Goal: Communication & Community: Answer question/provide support

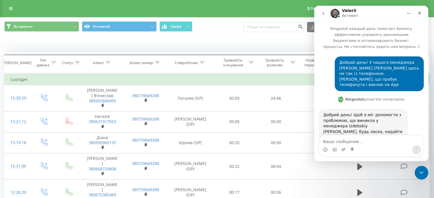
scroll to position [535, 0]
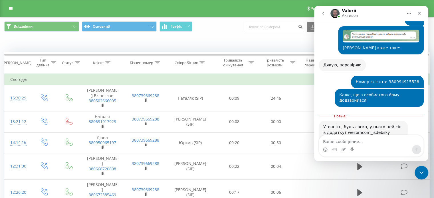
click at [350, 144] on textarea "Ваше сообщение..." at bounding box center [371, 141] width 104 height 10
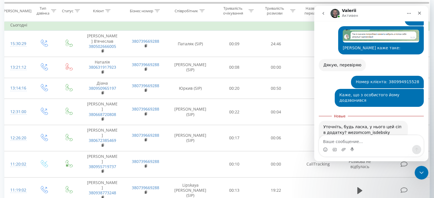
scroll to position [57, 0]
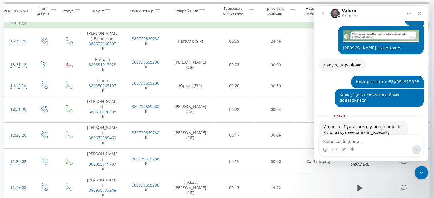
click at [349, 138] on textarea "Ваше сообщение..." at bounding box center [371, 141] width 104 height 10
drag, startPoint x: 341, startPoint y: 98, endPoint x: 363, endPoint y: 128, distance: 37.3
click at [385, 124] on div "Уточніть, будь ласка, у нього цей сіп в додатку? wezomcom_isdebsky" at bounding box center [363, 129] width 80 height 11
copy div "wezomcom_isdebsky"
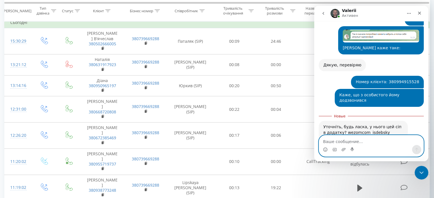
click at [349, 144] on textarea "Ваше сообщение..." at bounding box center [371, 141] width 104 height 10
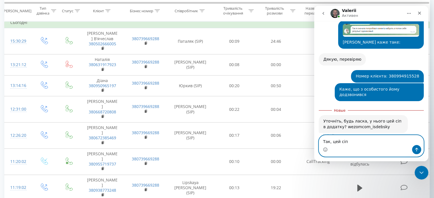
paste textarea "wezomcom_isdebsky"
type textarea "Так, цей сіп wezomcom_isdebsky"
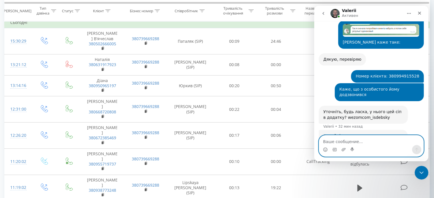
scroll to position [548, 0]
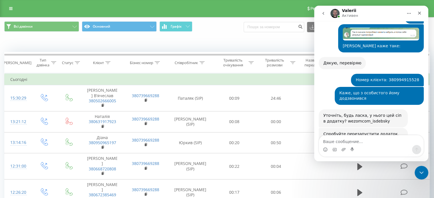
scroll to position [542, 0]
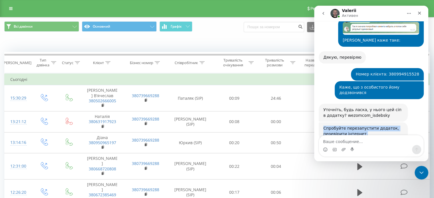
drag, startPoint x: 324, startPoint y: 94, endPoint x: 365, endPoint y: 100, distance: 41.4
click at [365, 126] on div "Спробуйте перезапустити додаток, перевірити інтернет." at bounding box center [363, 131] width 80 height 11
copy div "Спробуйте перезапустити додаток, перевірити інтернет."
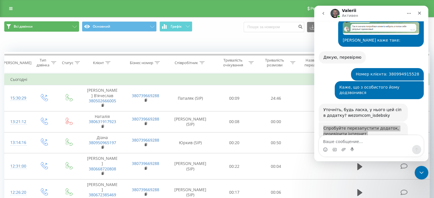
click at [39, 26] on button "Всі дзвінки" at bounding box center [41, 26] width 75 height 10
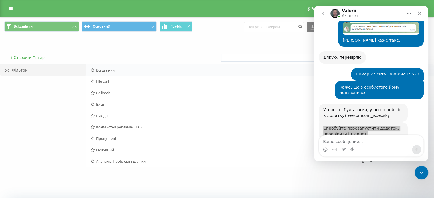
click at [106, 71] on span "Всі дзвінки" at bounding box center [226, 70] width 271 height 4
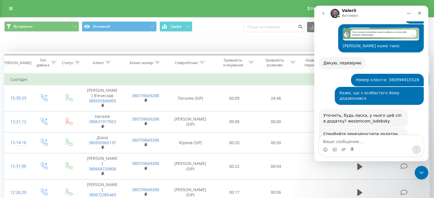
scroll to position [542, 0]
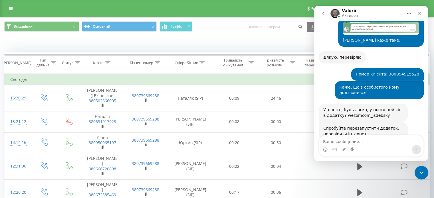
click at [5, 9] on div "Реферальна програма Налаштування профілю Вихід" at bounding box center [217, 8] width 434 height 17
click at [9, 5] on link at bounding box center [11, 9] width 10 height 8
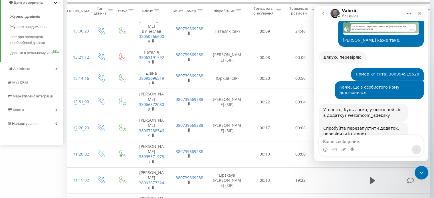
scroll to position [86, 0]
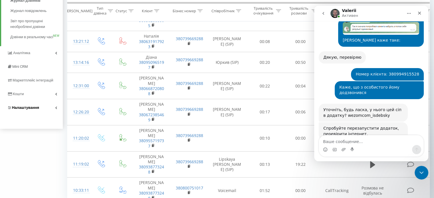
click at [55, 109] on icon at bounding box center [56, 107] width 2 height 3
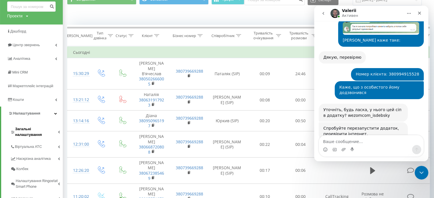
click at [39, 129] on span "Загальні налаштування" at bounding box center [36, 131] width 43 height 11
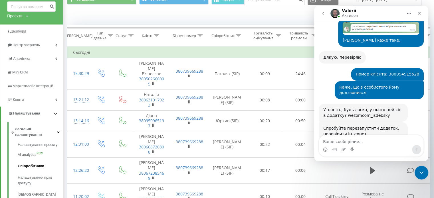
click at [40, 164] on span "Співробітники" at bounding box center [31, 167] width 27 height 6
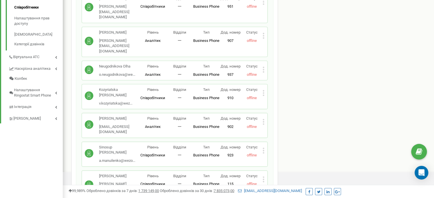
scroll to position [171, 0]
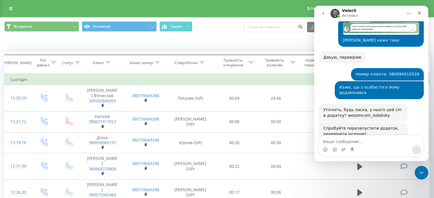
scroll to position [542, 0]
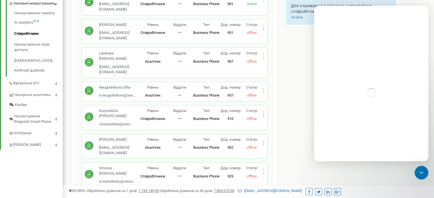
click at [263, 140] on icon at bounding box center [264, 143] width 2 height 6
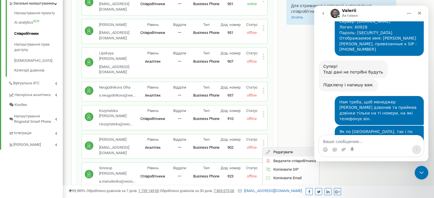
click at [291, 148] on div "Редагувати" at bounding box center [291, 152] width 56 height 9
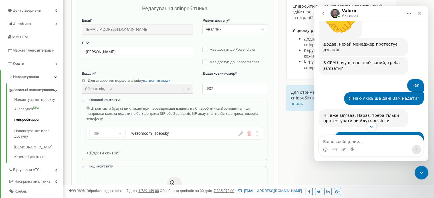
scroll to position [4302, 0]
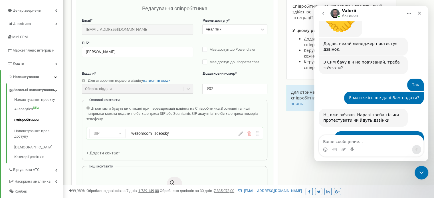
click at [323, 15] on icon "go back" at bounding box center [323, 13] width 5 height 5
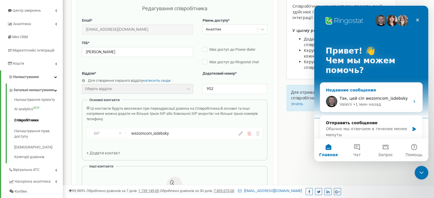
click at [370, 102] on div "• 1 мин назад" at bounding box center [367, 105] width 28 height 6
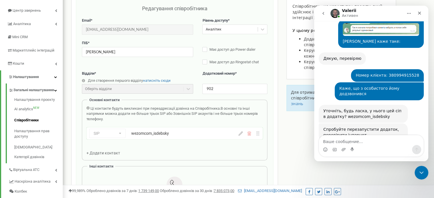
scroll to position [542, 0]
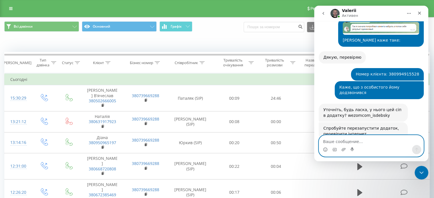
scroll to position [542, 0]
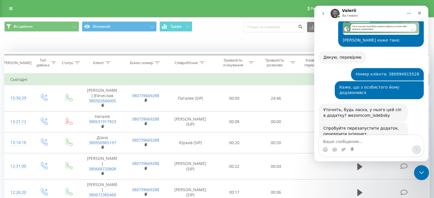
click at [421, 171] on icon "Закрыть службу сообщений Intercom" at bounding box center [420, 172] width 7 height 7
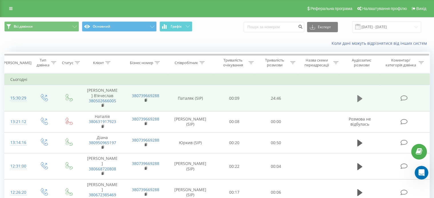
click at [361, 98] on icon at bounding box center [359, 98] width 5 height 7
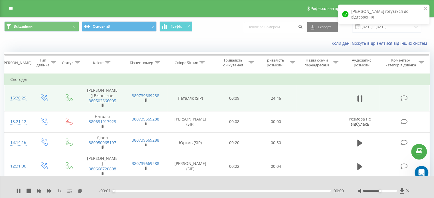
click at [136, 192] on div "00:00" at bounding box center [222, 191] width 217 height 2
click at [30, 28] on span "Всі дзвінки" at bounding box center [23, 26] width 19 height 5
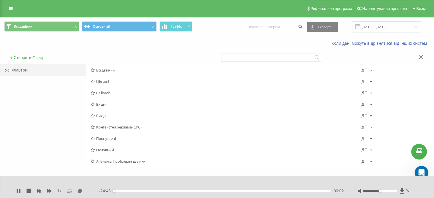
click at [166, 190] on div "00:02" at bounding box center [222, 191] width 217 height 2
click at [156, 191] on div "04:53" at bounding box center [222, 191] width 217 height 2
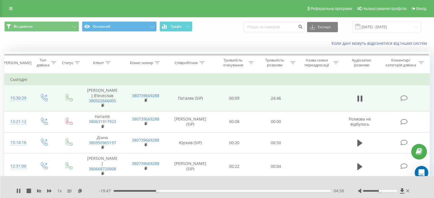
scroll to position [27, 0]
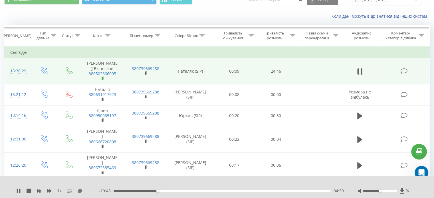
click at [104, 77] on icon at bounding box center [103, 78] width 2 height 3
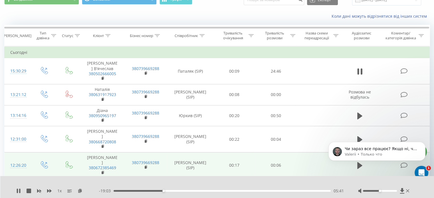
scroll to position [565, 0]
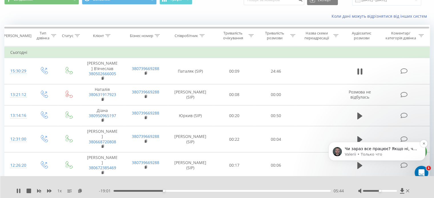
click at [367, 154] on p "Valerii • Только что" at bounding box center [382, 154] width 74 height 5
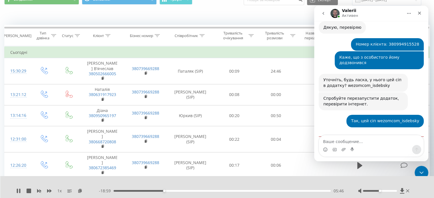
scroll to position [574, 0]
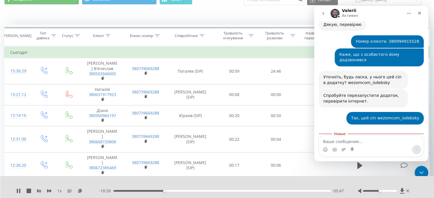
click at [366, 139] on textarea "Ваше сообщение..." at bounding box center [371, 141] width 104 height 10
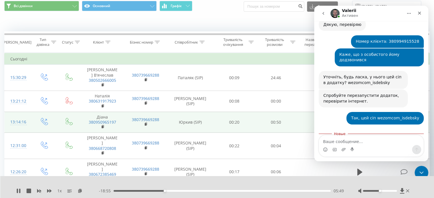
scroll to position [29, 0]
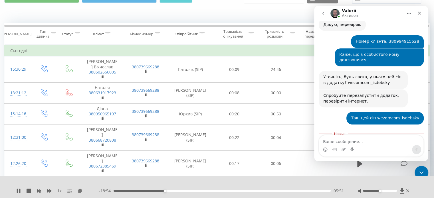
drag, startPoint x: 325, startPoint y: 109, endPoint x: 381, endPoint y: 118, distance: 56.6
click at [381, 142] on div "Чи зараз все працює? Якщо ні, чи можу підключитись через TeamViewer?" at bounding box center [363, 150] width 80 height 17
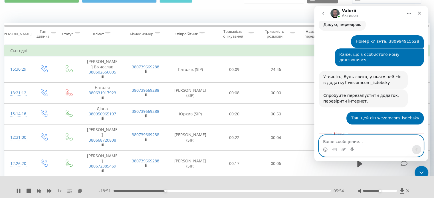
click at [346, 140] on textarea "Ваше сообщение..." at bounding box center [371, 141] width 104 height 10
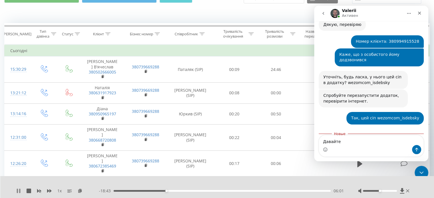
click at [19, 191] on icon at bounding box center [18, 191] width 5 height 5
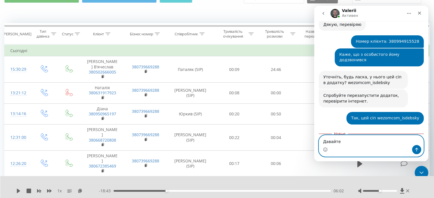
drag, startPoint x: 345, startPoint y: 138, endPoint x: 314, endPoint y: 142, distance: 31.3
click at [314, 142] on div "Давайте Давайте" at bounding box center [371, 146] width 114 height 22
type textarea "Я"
click at [391, 143] on textarea "Давайте тоді ще перевіримо" at bounding box center [371, 141] width 104 height 10
drag, startPoint x: 395, startPoint y: 144, endPoint x: 311, endPoint y: 140, distance: 83.7
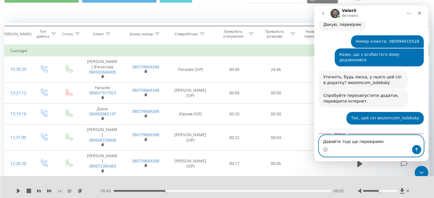
click at [314, 140] on html "Valerii Активен Ringostat каждый день помогает бизнесу эффективнее управлять ре…" at bounding box center [371, 84] width 114 height 156
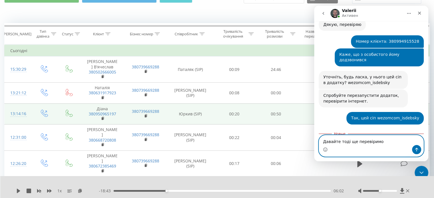
scroll to position [0, 0]
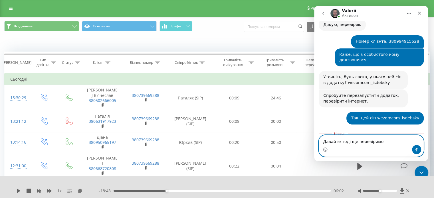
click at [373, 141] on textarea "Давайте тоді ще перевіримо" at bounding box center [371, 141] width 104 height 10
drag, startPoint x: 380, startPoint y: 141, endPoint x: 307, endPoint y: 143, distance: 72.8
click at [314, 143] on html "Valerii Активен Ringostat каждый день помогает бизнесу эффективнее управлять ре…" at bounding box center [371, 84] width 114 height 156
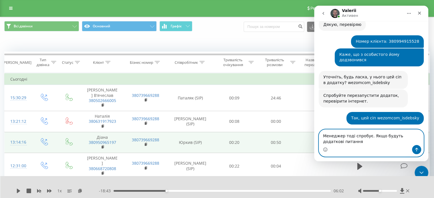
scroll to position [580, 0]
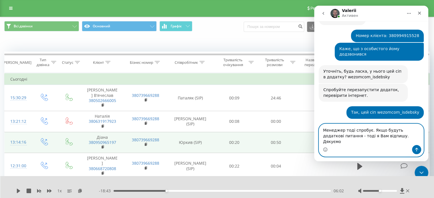
type textarea "Менеджер тоді спробує. Якщо будуть додаткові питання - тоді я Вам відпишу. Дяку…"
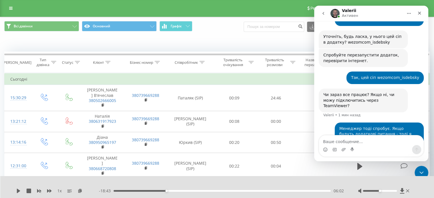
scroll to position [622, 0]
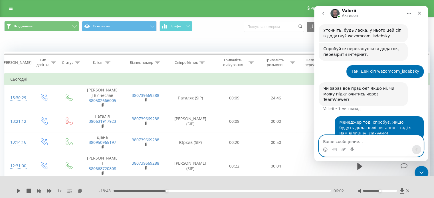
click at [357, 140] on textarea "Ваше сообщение..." at bounding box center [371, 141] width 104 height 10
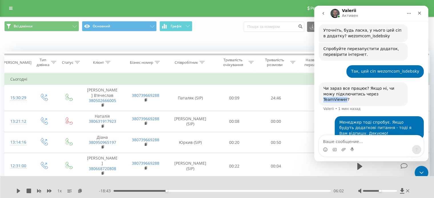
drag, startPoint x: 362, startPoint y: 61, endPoint x: 383, endPoint y: 61, distance: 21.4
click at [383, 86] on div "Чи зараз все працює? Якщо ні, чи можу підключитись через TeamViewer?" at bounding box center [363, 94] width 80 height 17
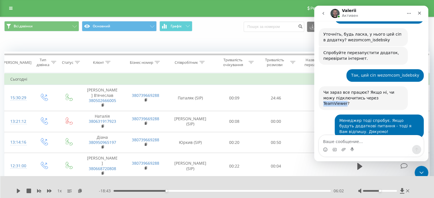
scroll to position [616, 0]
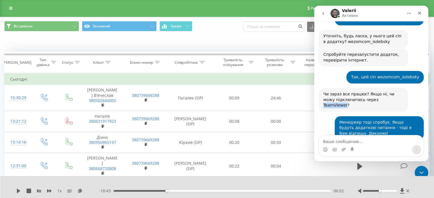
copy div "TeamViewer"
click at [421, 170] on icon "Закрыть службу сообщений Intercom" at bounding box center [420, 172] width 7 height 7
